Goal: Task Accomplishment & Management: Use online tool/utility

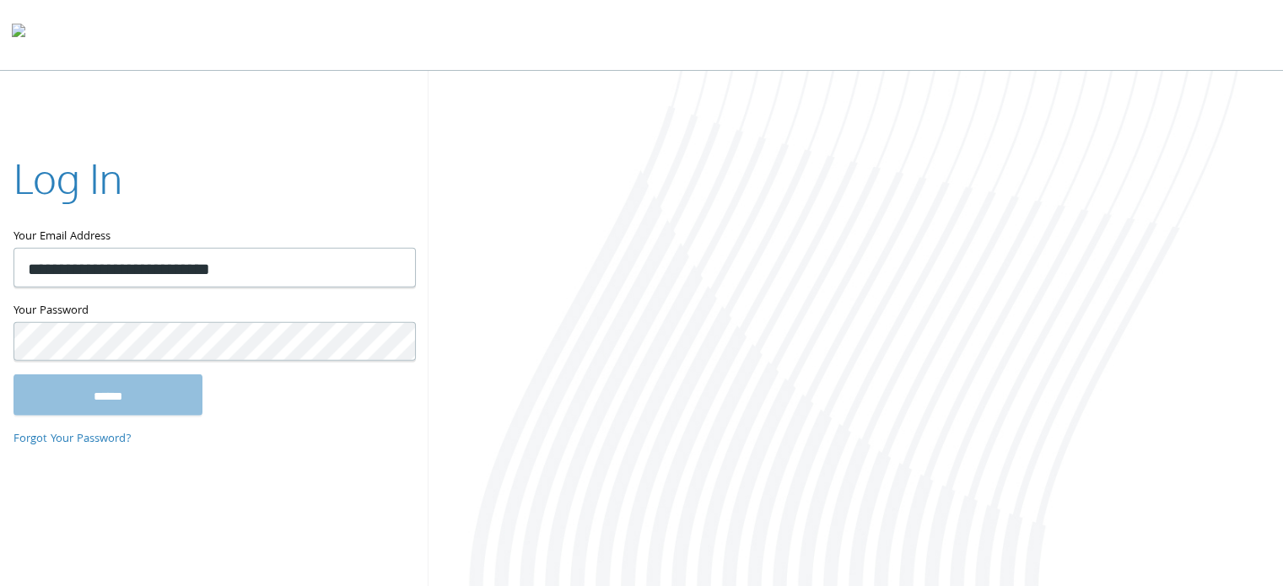
type input "**********"
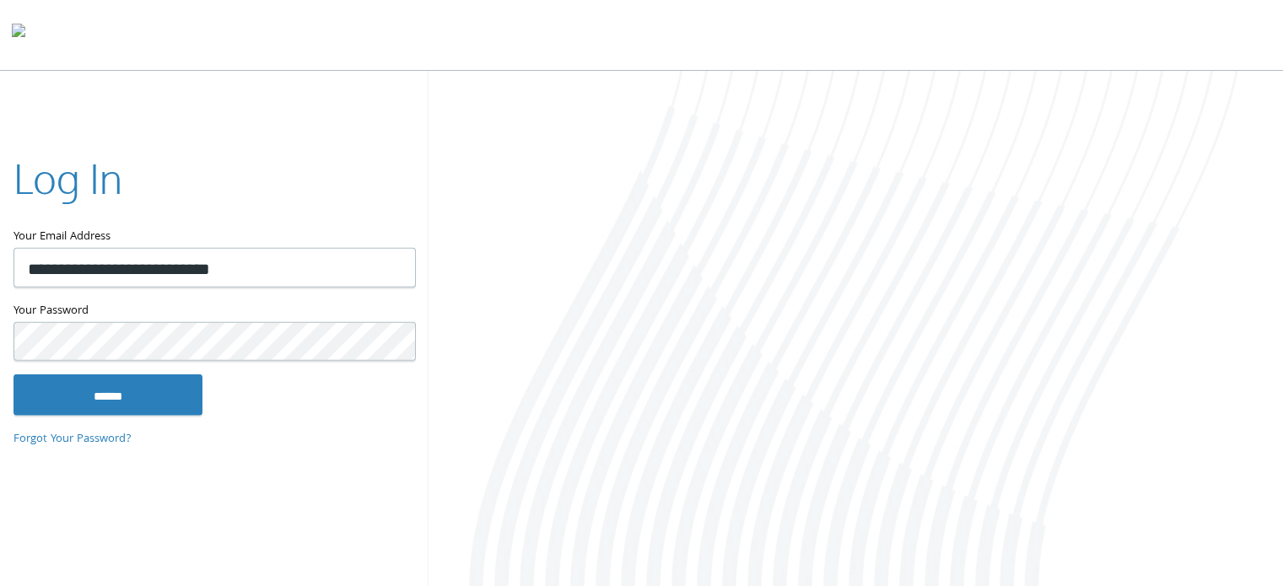
click at [13, 374] on input "******" at bounding box center [107, 394] width 189 height 40
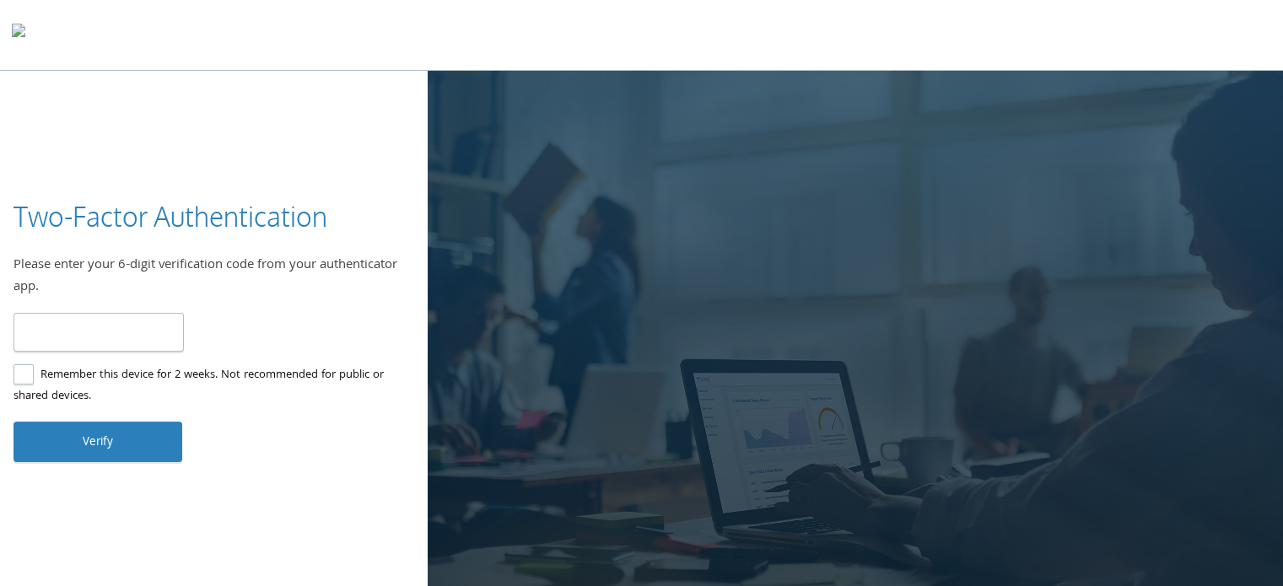
type input "******"
